Goal: Task Accomplishment & Management: Manage account settings

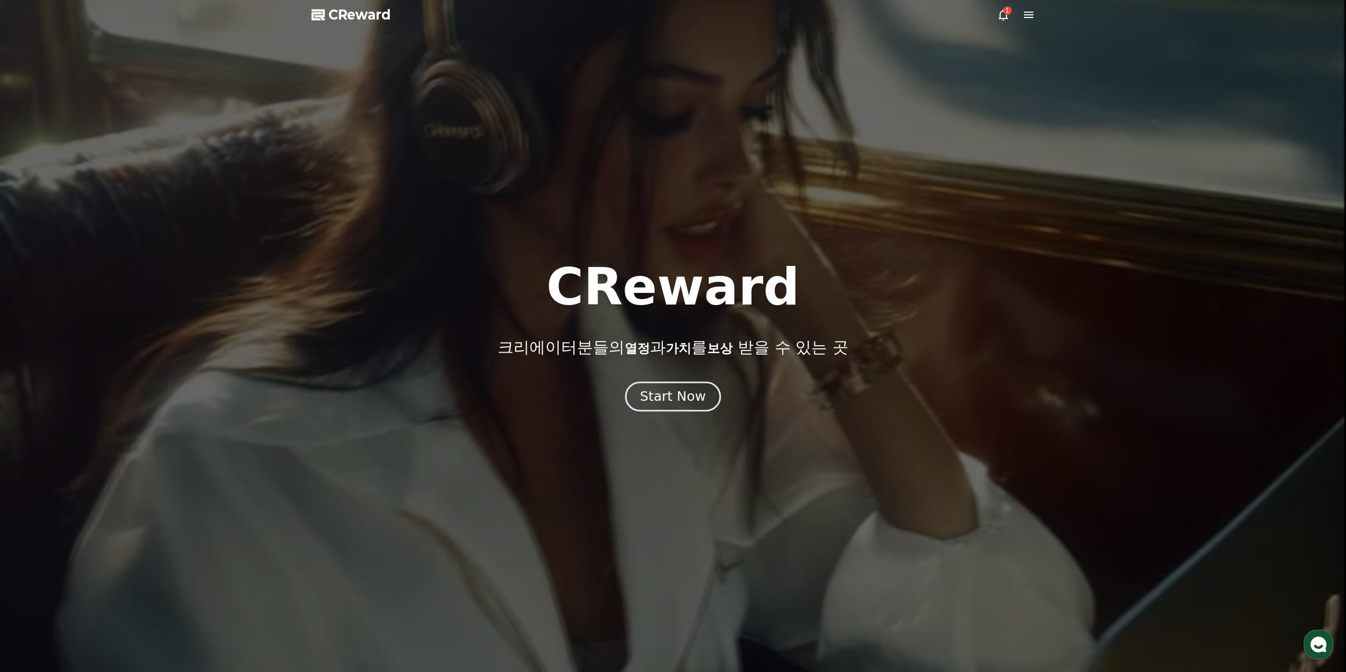
click at [670, 392] on div "Start Now" at bounding box center [673, 397] width 66 height 18
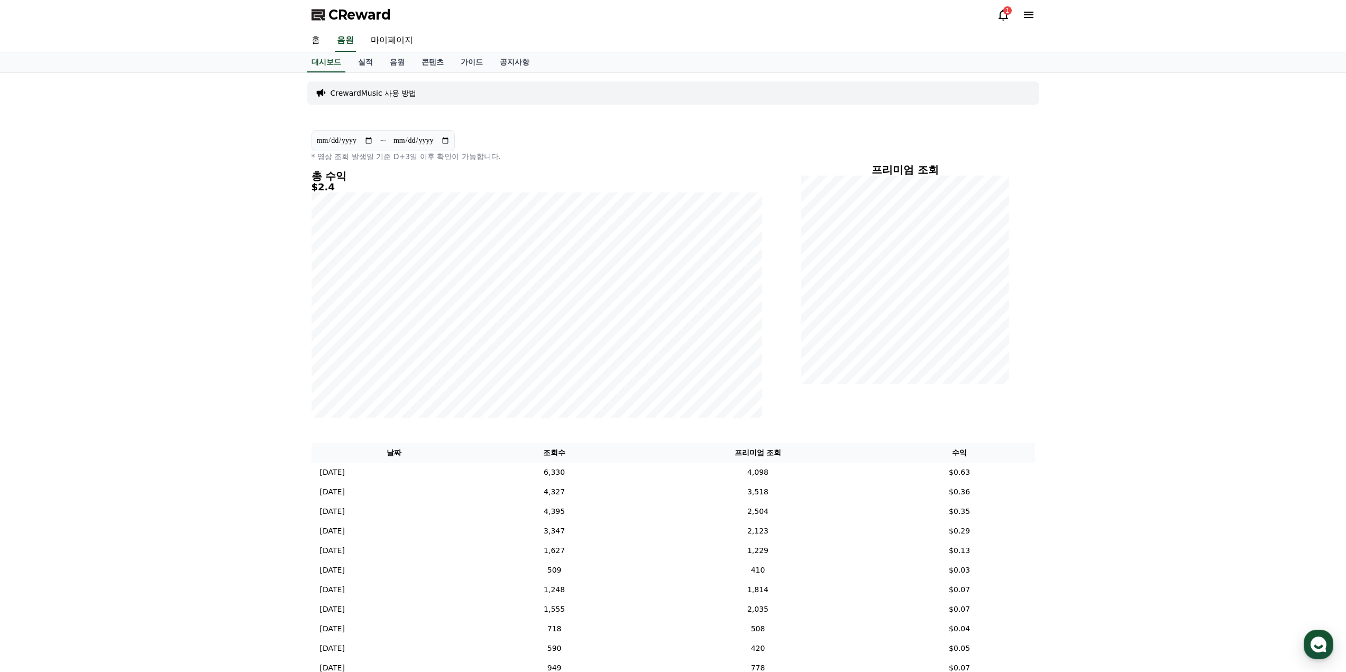
click at [323, 171] on h4 "총 수익" at bounding box center [537, 176] width 451 height 12
click at [317, 182] on h5 "$2.4" at bounding box center [537, 187] width 451 height 11
click at [965, 465] on td "$0.63" at bounding box center [959, 473] width 151 height 20
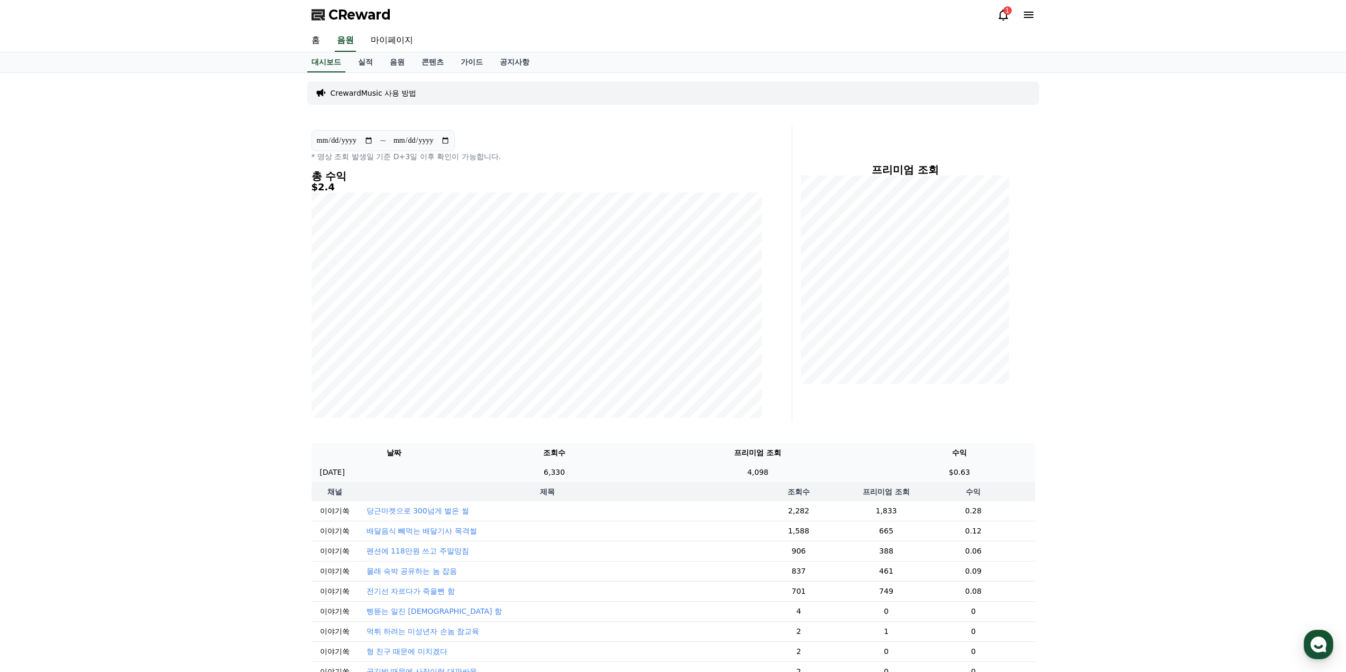
click at [965, 465] on td "$0.63" at bounding box center [959, 473] width 151 height 20
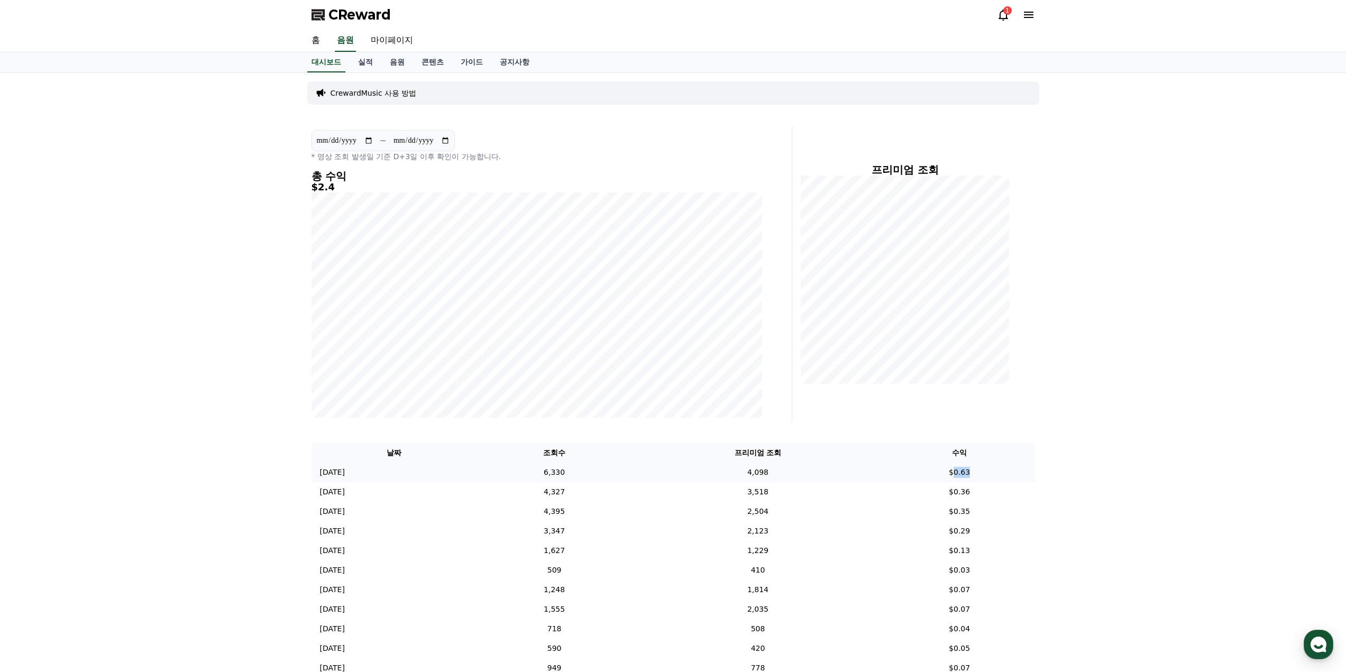
click at [965, 465] on td "$0.63" at bounding box center [959, 473] width 151 height 20
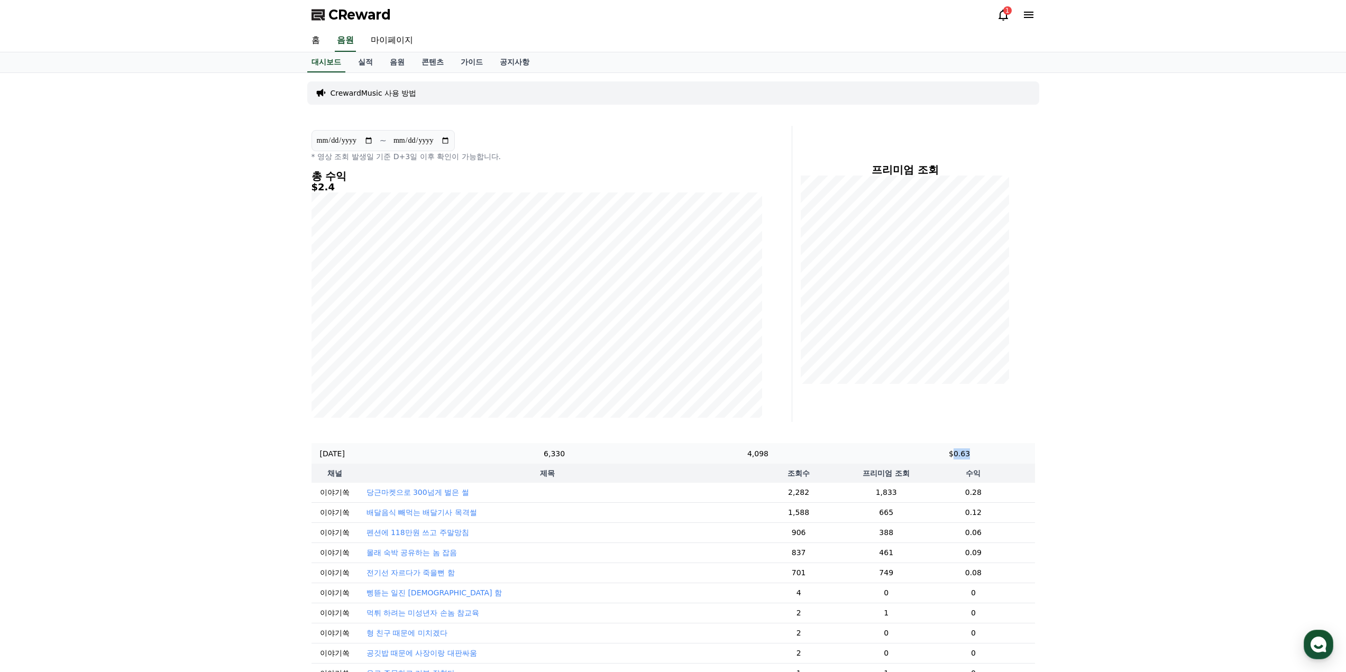
scroll to position [12, 0]
click at [965, 465] on td "$0.63" at bounding box center [959, 461] width 151 height 20
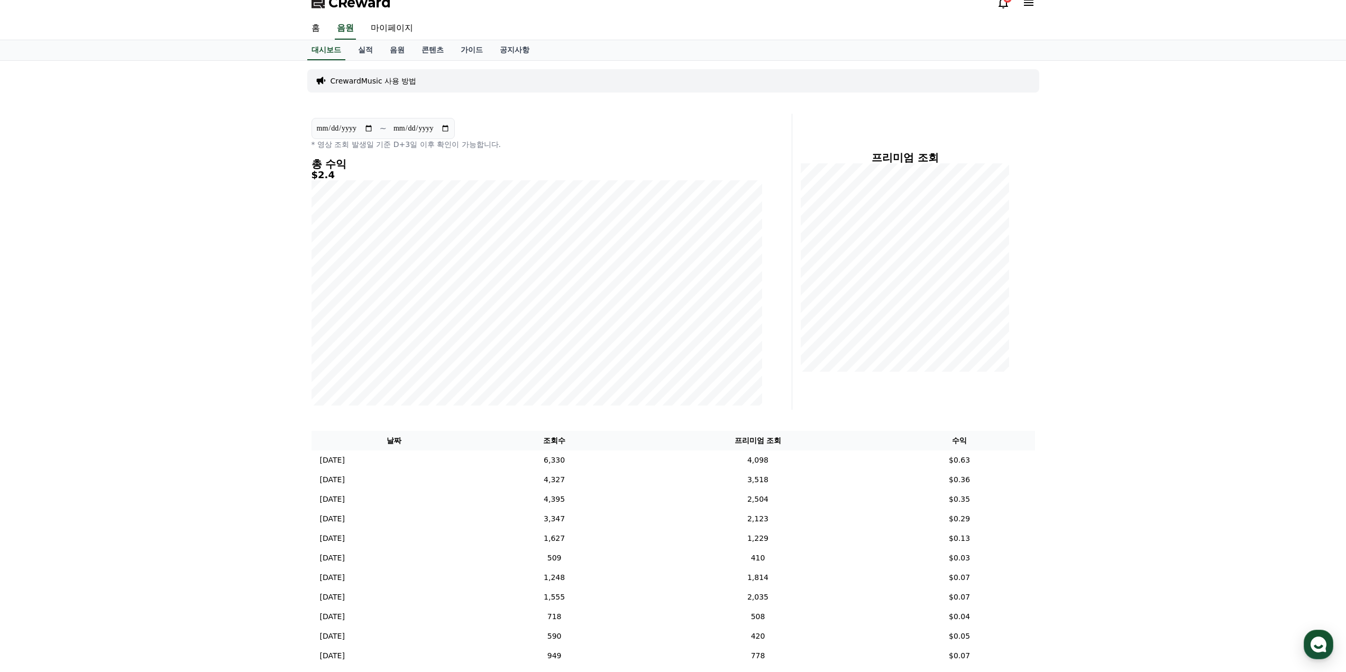
scroll to position [0, 0]
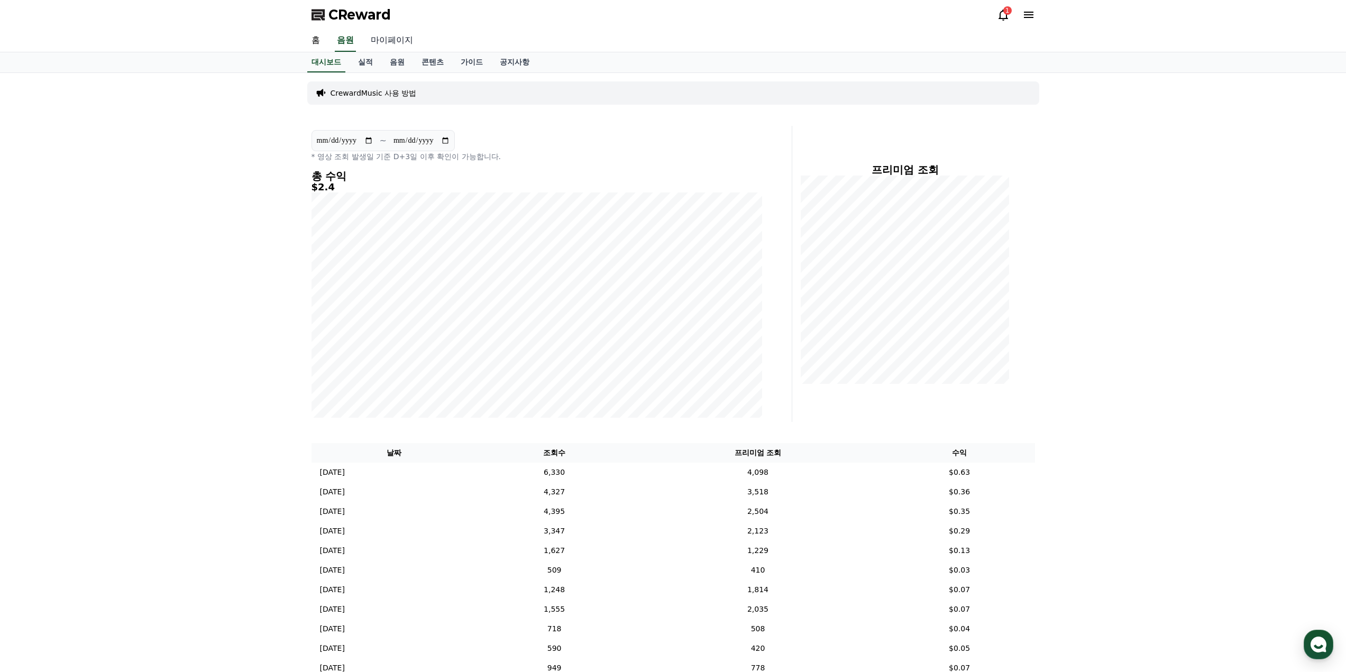
click at [385, 37] on link "마이페이지" at bounding box center [391, 41] width 59 height 22
select select "**********"
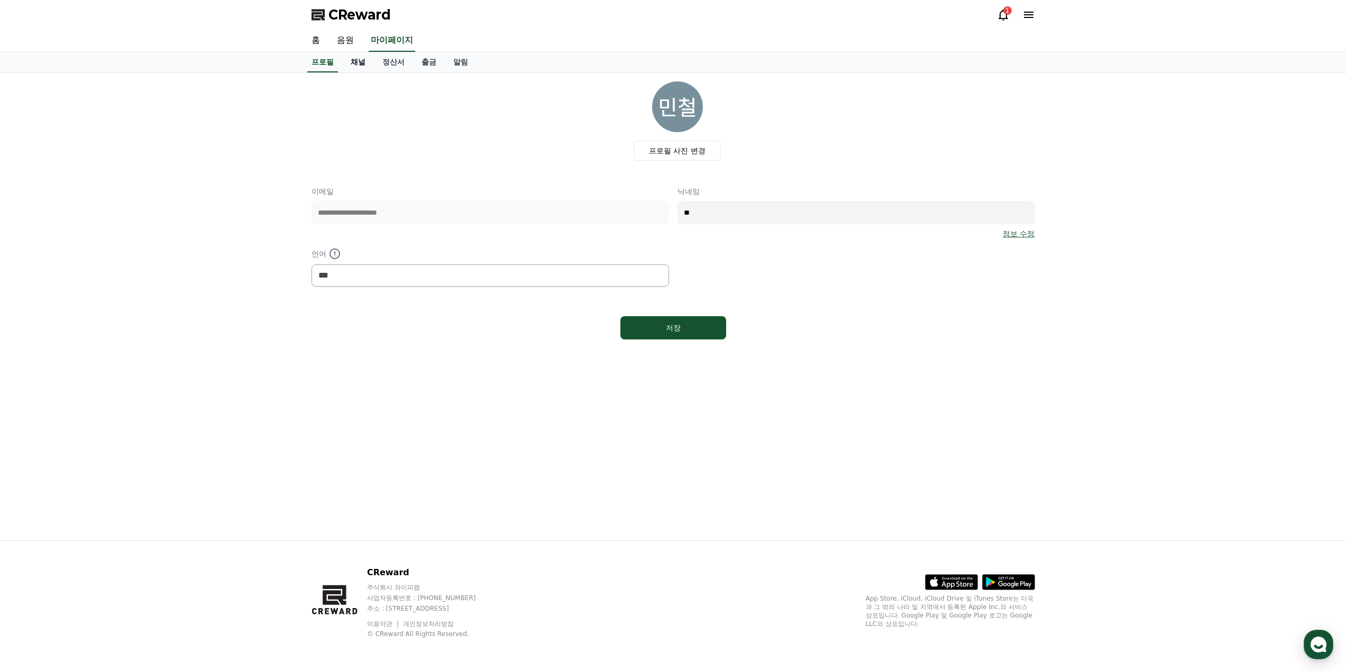
click at [369, 61] on link "채널" at bounding box center [358, 62] width 32 height 20
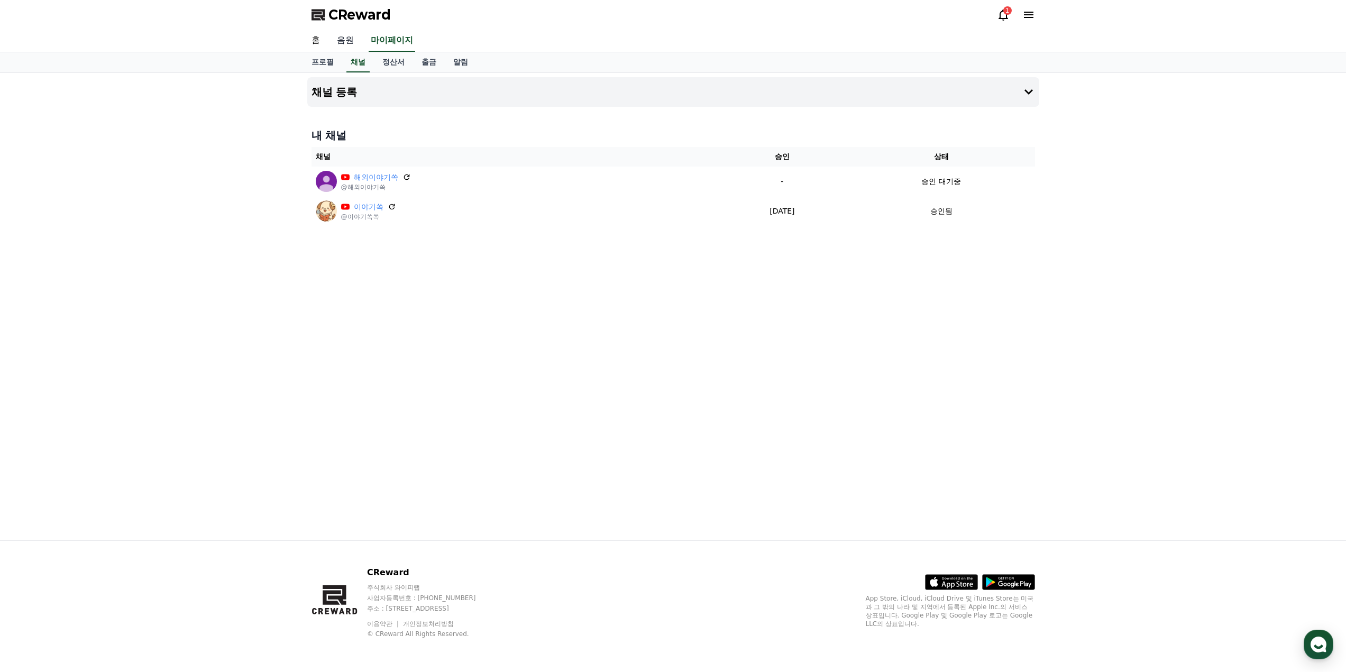
click at [349, 41] on link "음원" at bounding box center [345, 41] width 34 height 22
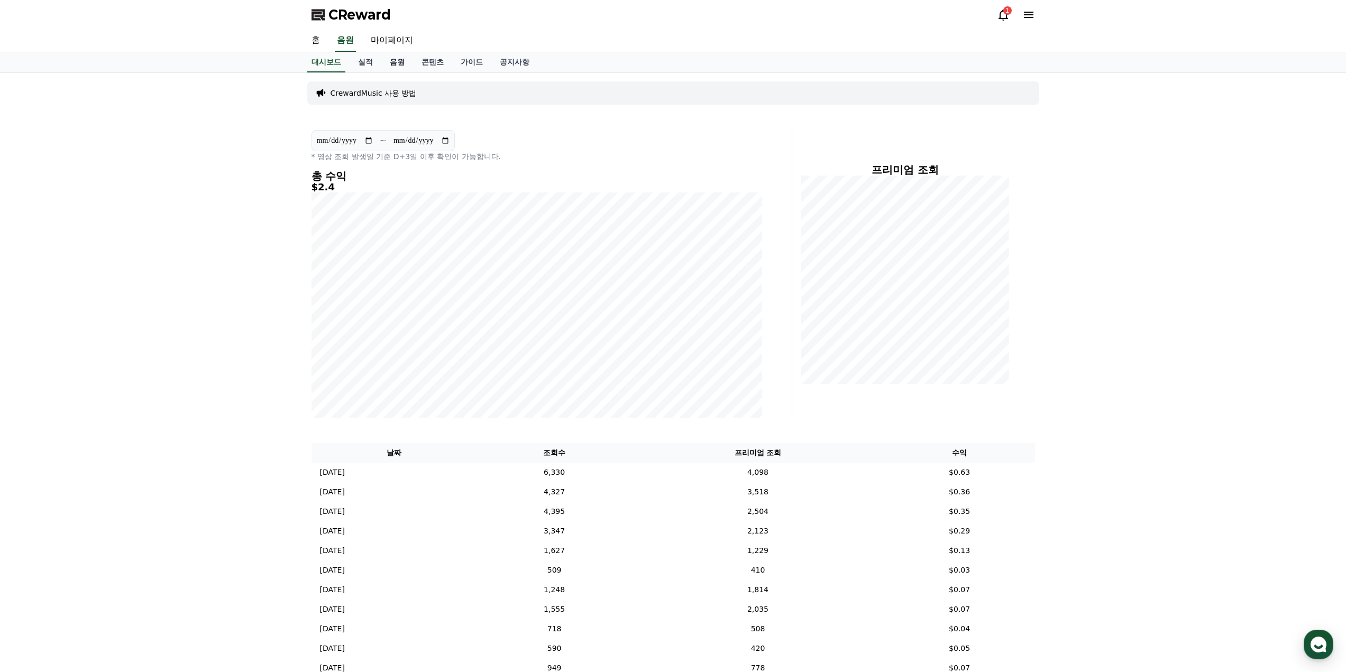
click at [391, 66] on link "음원" at bounding box center [397, 62] width 32 height 20
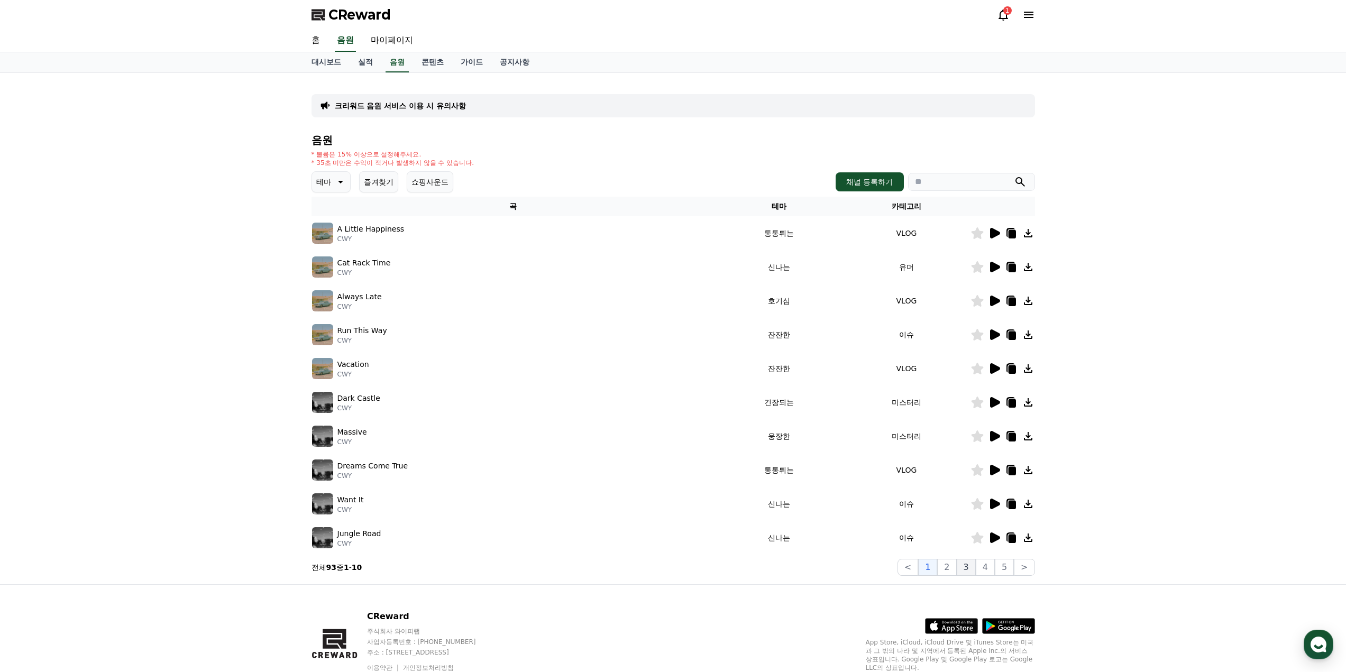
click at [976, 572] on button "3" at bounding box center [966, 567] width 19 height 17
